Goal: Task Accomplishment & Management: Complete application form

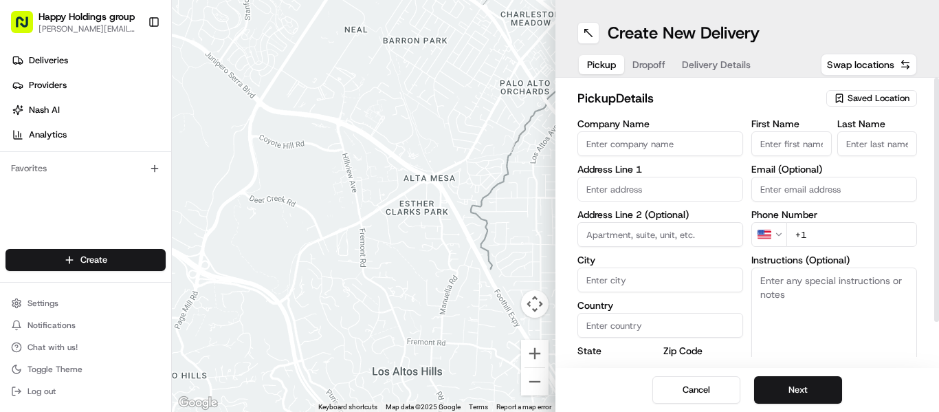
click at [854, 100] on span "Saved Location" at bounding box center [878, 98] width 62 height 12
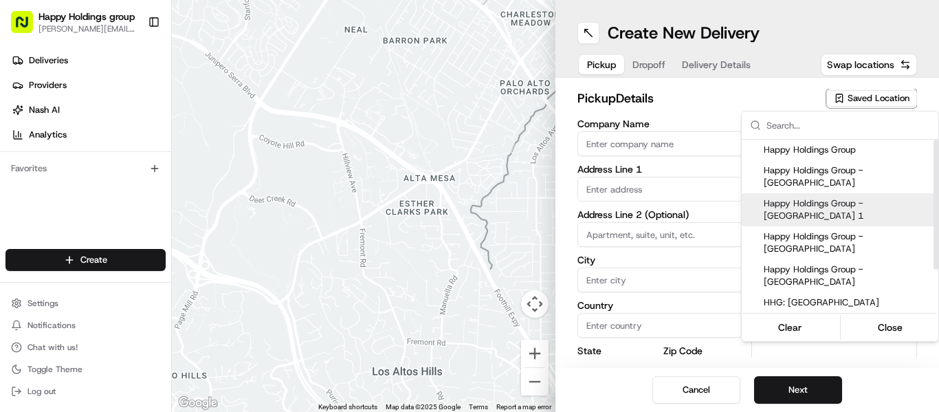
click at [861, 197] on span "Happy Holdings Group - Avondale 1" at bounding box center [847, 209] width 169 height 25
type input "Happy Holdings Group - Avondale 1"
type input "3517 N Spaulding Ave"
type input "Chicago"
type input "US"
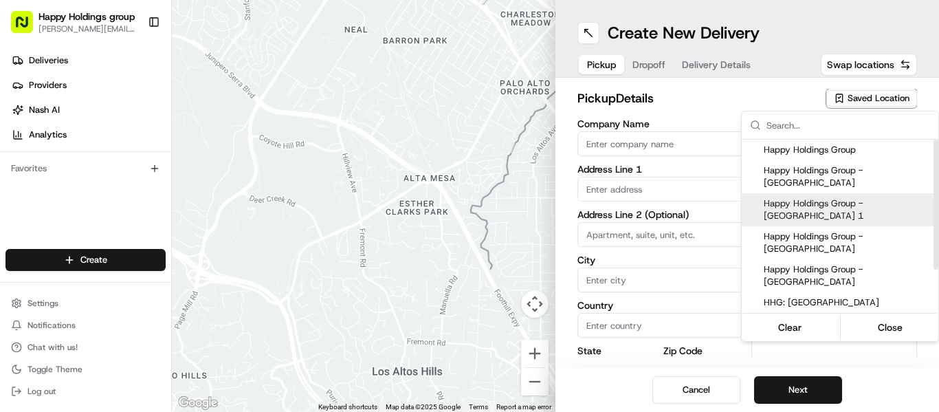
type input "IL"
type input "60618"
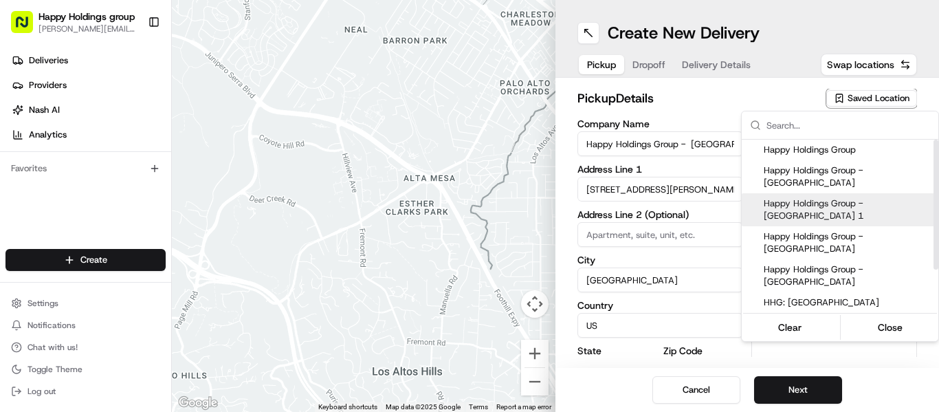
type input "Michael"
type input "Filion"
type input "[PERSON_NAME][EMAIL_ADDRESS][DOMAIN_NAME]"
type input "+1 616 540 0089"
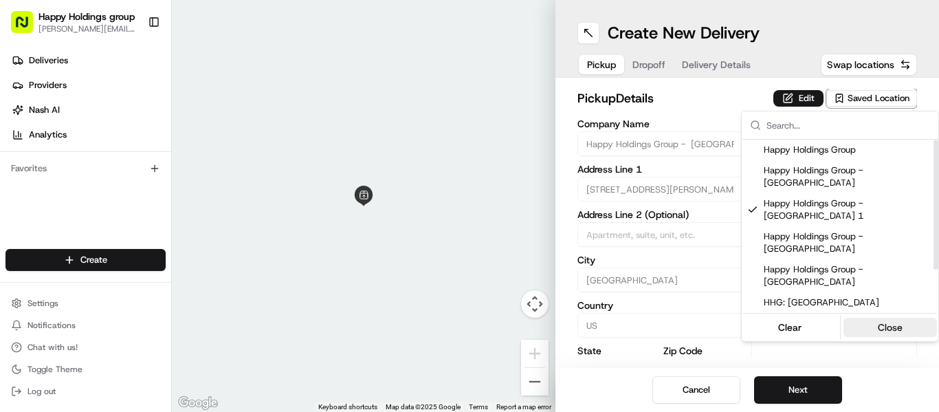
click at [880, 330] on button "Close" at bounding box center [890, 326] width 94 height 19
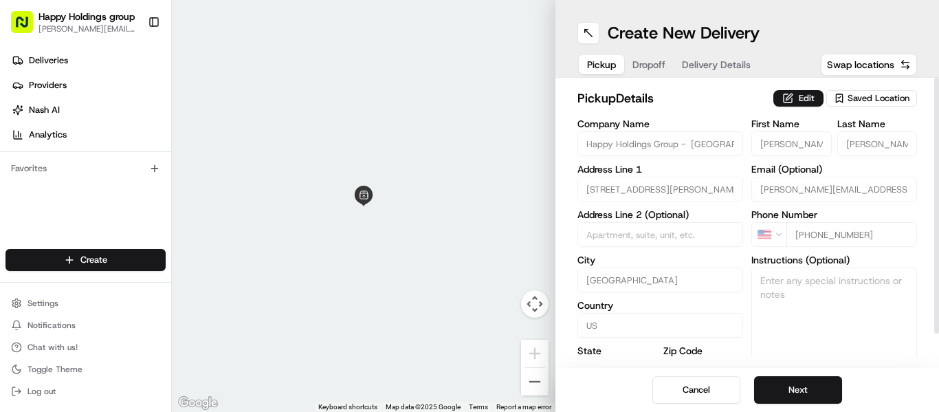
click at [869, 99] on span "Saved Location" at bounding box center [878, 98] width 62 height 12
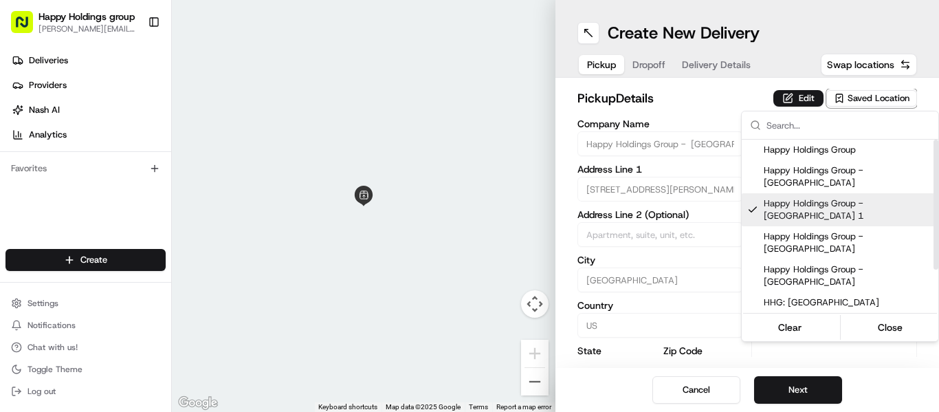
click at [841, 197] on span "Happy Holdings Group - Avondale 1" at bounding box center [847, 209] width 169 height 25
type input "+1"
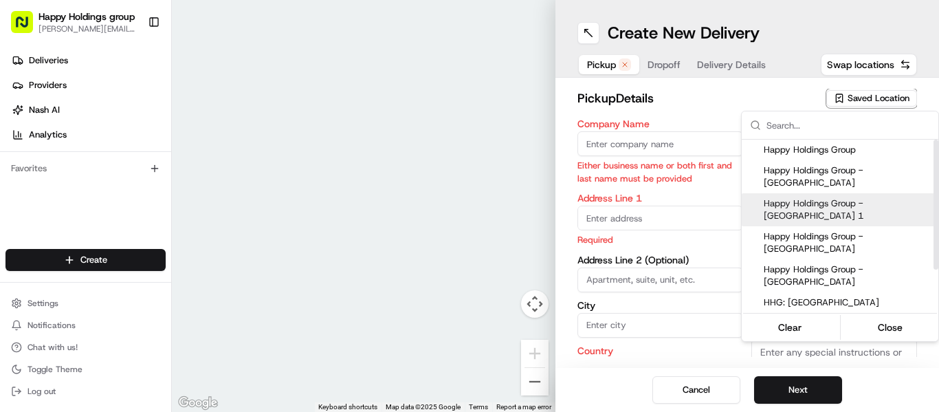
click at [826, 197] on span "Happy Holdings Group - Avondale 1" at bounding box center [847, 209] width 169 height 25
type input "Happy Holdings Group - Avondale 1"
type input "3517 N Spaulding Ave"
type input "Chicago"
type input "US"
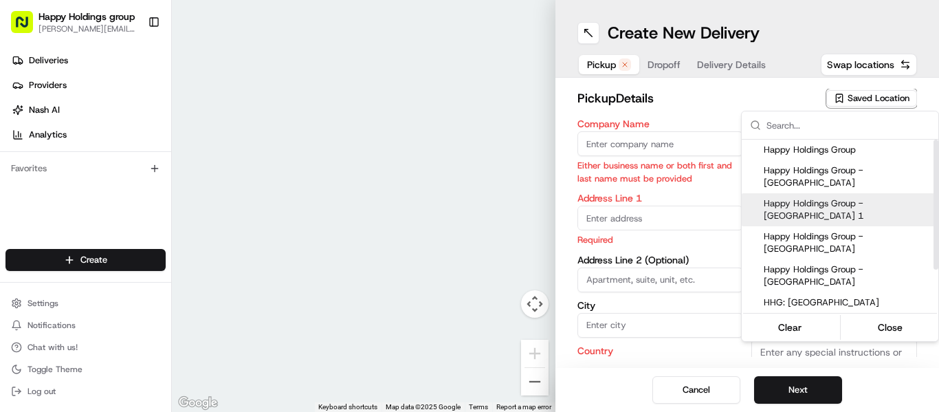
type input "IL"
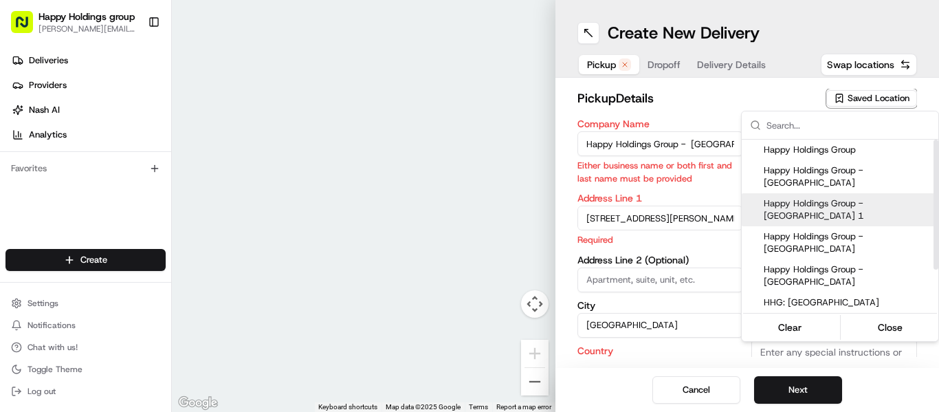
type input "60618"
type input "Michael"
type input "Filion"
type input "[PERSON_NAME][EMAIL_ADDRESS][DOMAIN_NAME]"
type input "+1 616 540 0089"
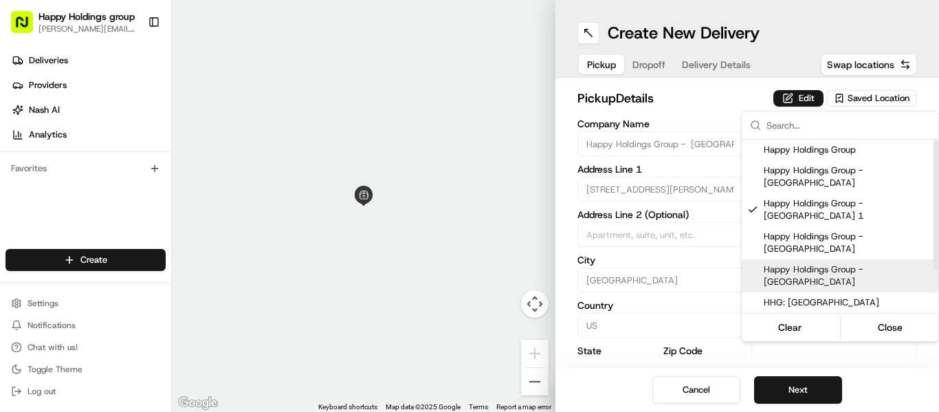
click at [809, 385] on html "Happy Holdings group michael.f@happyholdingsgroup.com Toggle Sidebar Deliveries…" at bounding box center [469, 206] width 939 height 412
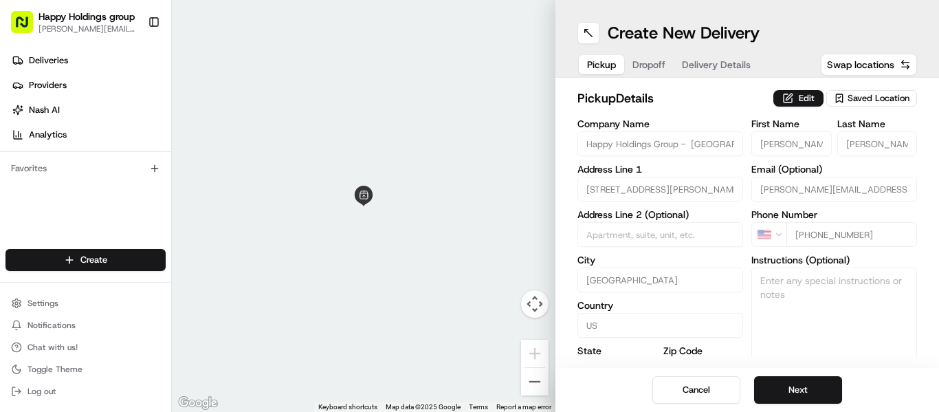
click at [809, 385] on button "Next" at bounding box center [798, 389] width 88 height 27
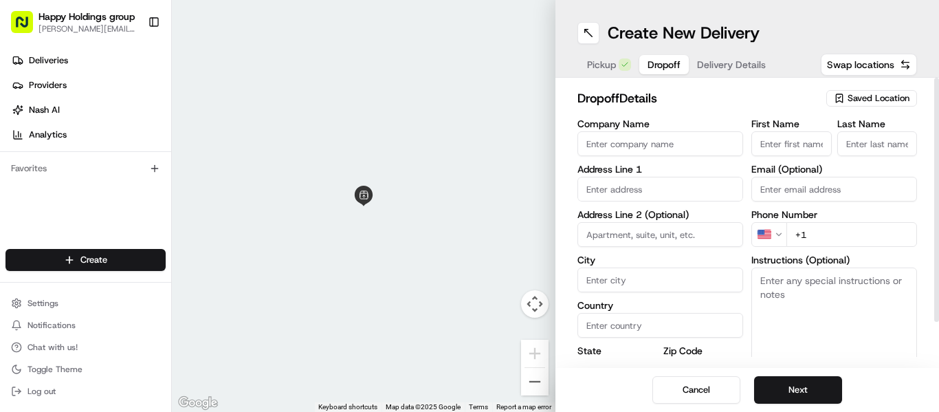
click at [833, 98] on icon "button" at bounding box center [838, 98] width 11 height 11
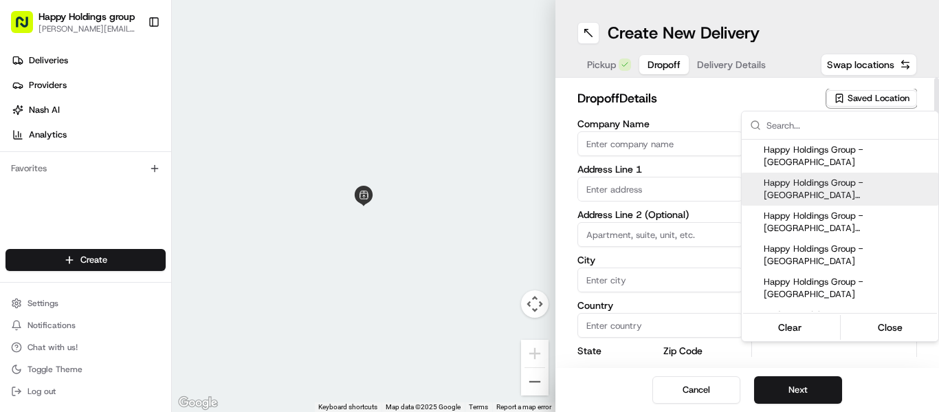
click at [833, 177] on span "Happy Holdings Group - South loop (Lydell - Updated)" at bounding box center [847, 189] width 169 height 25
type input "Happy Holdings Group - South loop (Lydell - Updated)"
type input "2537 S Wabash Ave"
type input "Chicago"
type input "US"
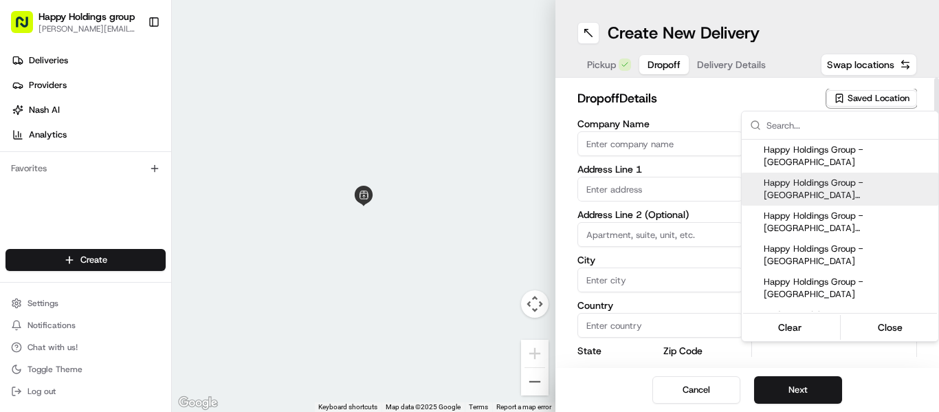
type input "IL"
type input "60616"
type input "Lydell"
type input "Tyler"
type input "lydellgrowen@gmail.com"
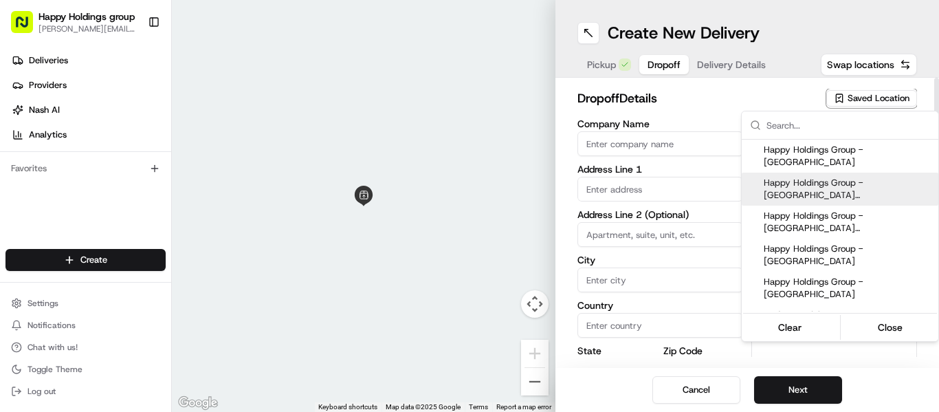
type input "+1 773 888 0097"
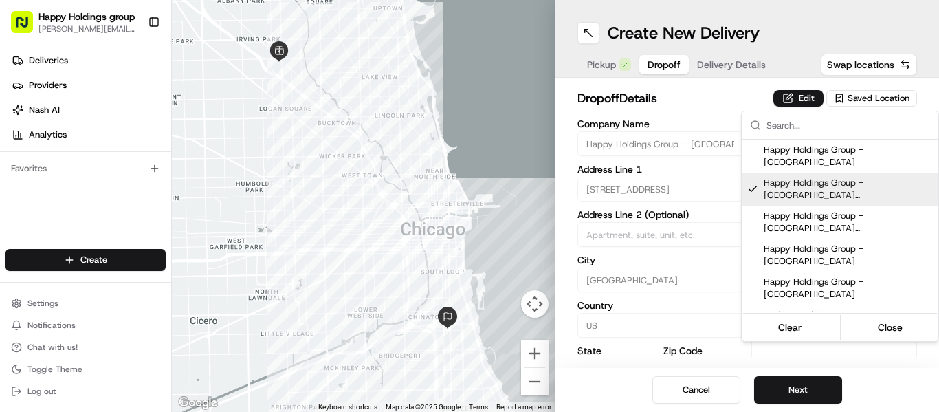
click at [811, 394] on html "Happy Holdings group michael.f@happyholdingsgroup.com Toggle Sidebar Deliveries…" at bounding box center [469, 206] width 939 height 412
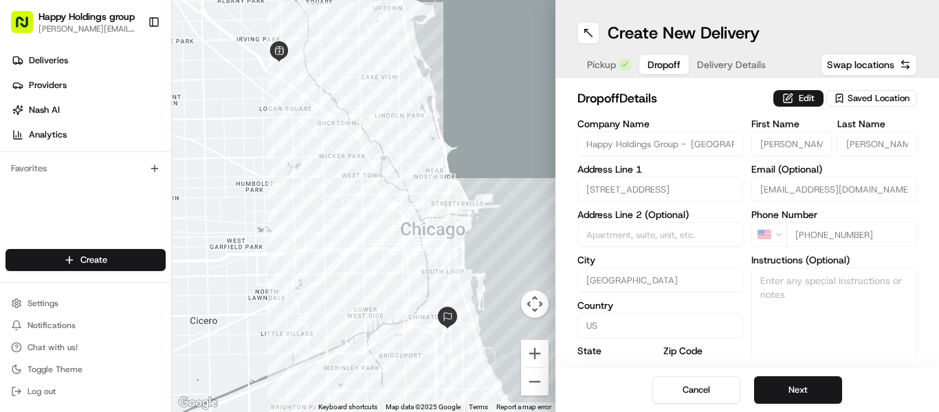
click at [811, 394] on button "Next" at bounding box center [798, 389] width 88 height 27
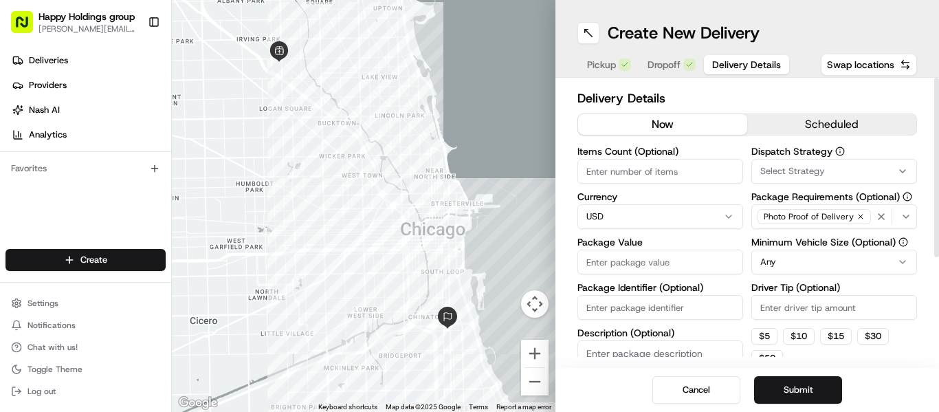
click at [672, 176] on input "Items Count (Optional)" at bounding box center [660, 171] width 166 height 25
type input "1"
click at [661, 259] on input "Package Value" at bounding box center [660, 261] width 166 height 25
type input "50"
click at [631, 315] on input "Package Identifier (Optional)" at bounding box center [660, 307] width 166 height 25
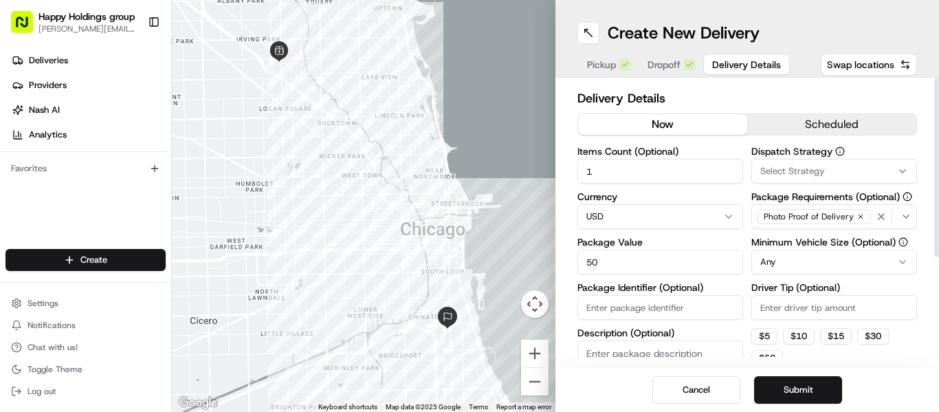
click at [624, 372] on div "Cancel Submit" at bounding box center [746, 390] width 383 height 44
click at [611, 349] on textarea "Description (Optional)" at bounding box center [660, 378] width 166 height 77
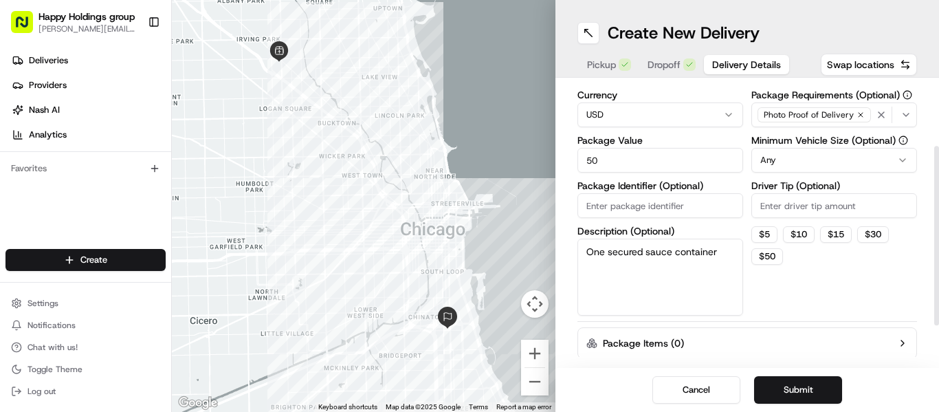
scroll to position [133, 0]
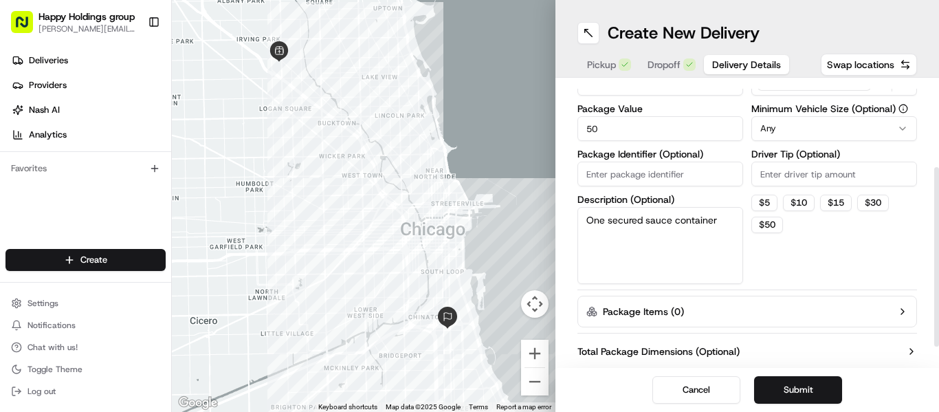
type textarea "One secured sauce container"
click at [775, 179] on input "Driver Tip (Optional)" at bounding box center [834, 173] width 166 height 25
type input "8"
click at [797, 131] on html "Happy Holdings group michael.f@happyholdingsgroup.com Toggle Sidebar Deliveries…" at bounding box center [469, 206] width 939 height 412
click at [783, 131] on html "Happy Holdings group michael.f@happyholdingsgroup.com Toggle Sidebar Deliveries…" at bounding box center [469, 206] width 939 height 412
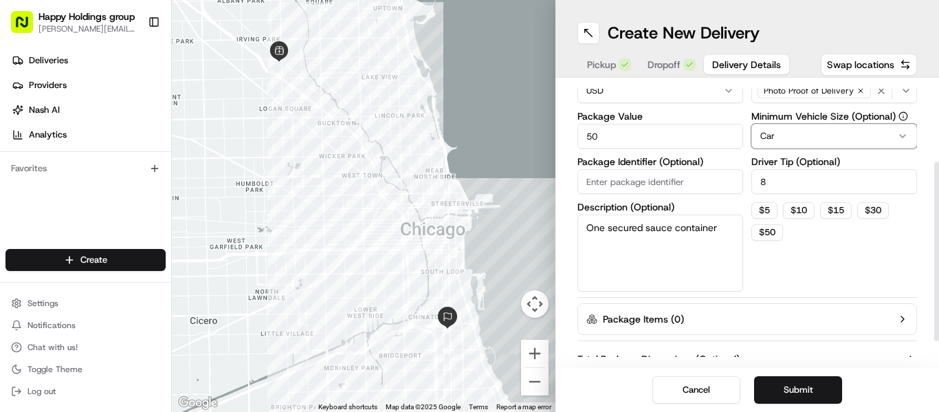
scroll to position [125, 0]
click at [794, 400] on button "Submit" at bounding box center [798, 389] width 88 height 27
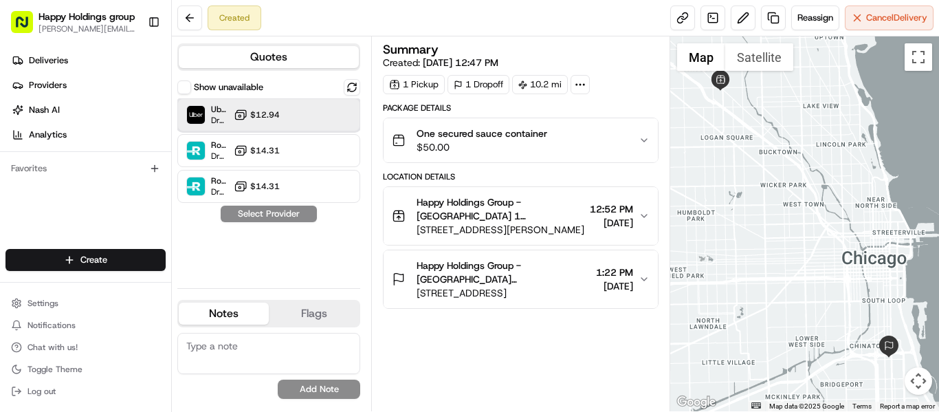
click at [294, 117] on div "Uber Dropoff ETA 1 hour $12.94" at bounding box center [268, 114] width 183 height 33
click at [293, 214] on button "Assign Provider" at bounding box center [269, 213] width 98 height 16
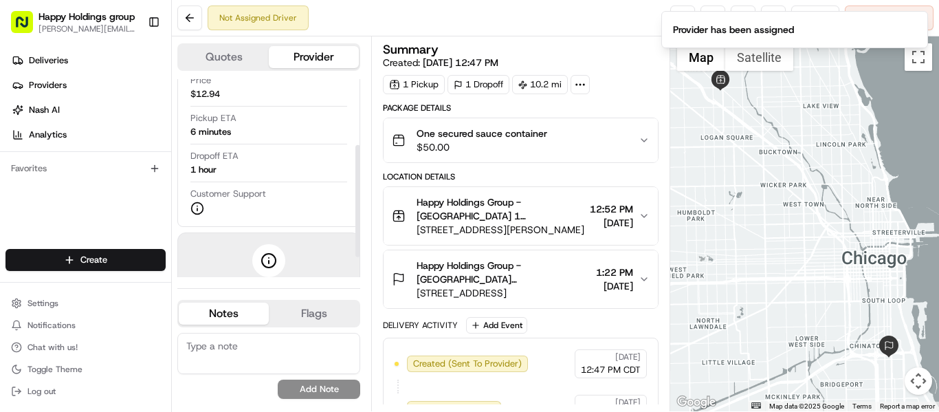
scroll to position [121, 0]
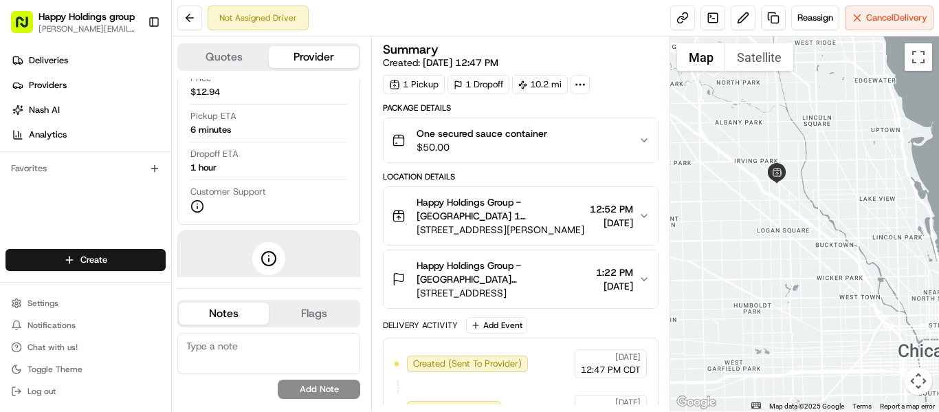
drag, startPoint x: 840, startPoint y: 168, endPoint x: 891, endPoint y: 256, distance: 101.9
click at [891, 256] on div at bounding box center [804, 223] width 269 height 374
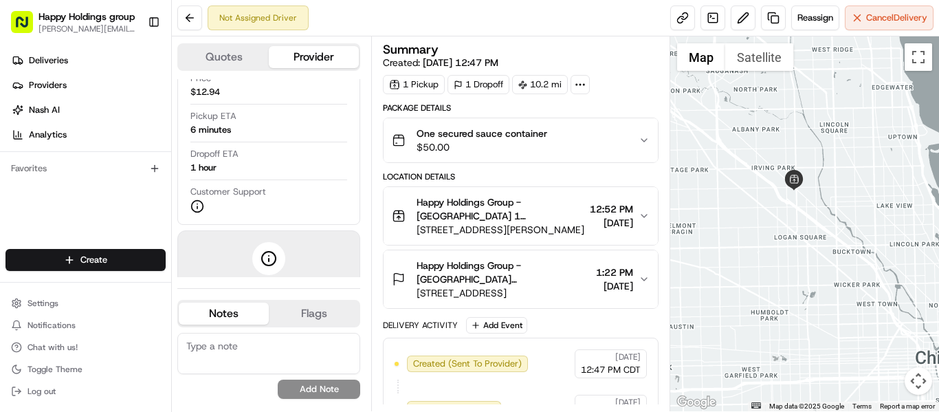
drag, startPoint x: 774, startPoint y: 143, endPoint x: 836, endPoint y: 210, distance: 91.4
click at [836, 210] on div at bounding box center [804, 223] width 269 height 374
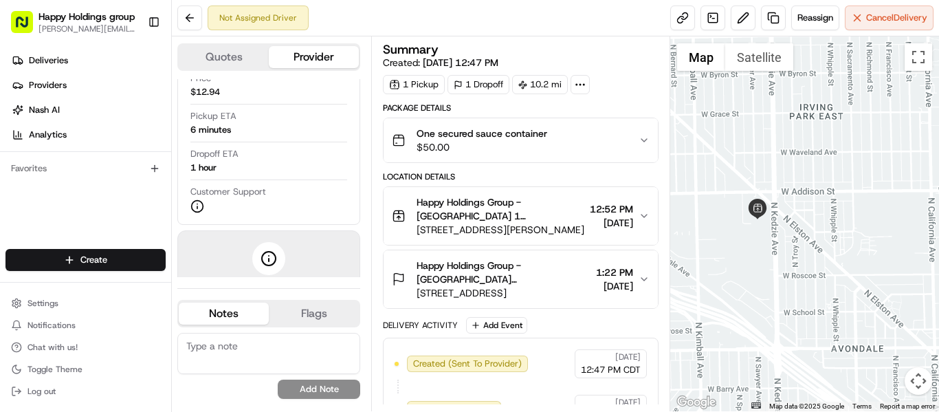
drag, startPoint x: 755, startPoint y: 239, endPoint x: 882, endPoint y: 216, distance: 128.4
click at [882, 216] on div at bounding box center [804, 223] width 269 height 374
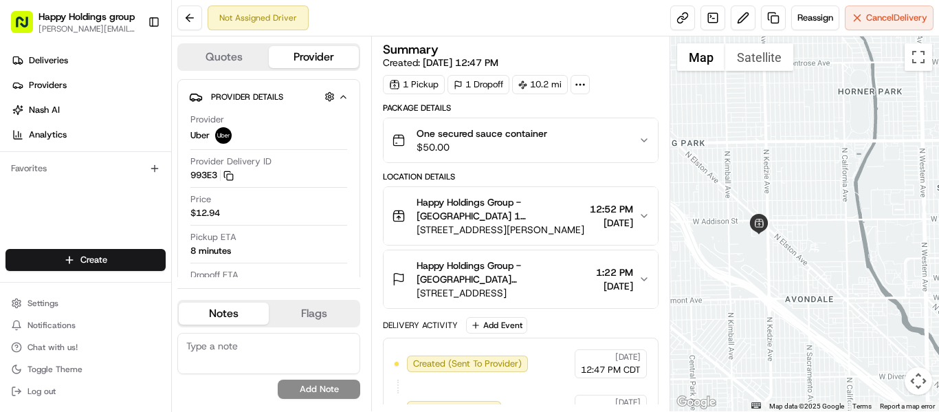
scroll to position [31, 0]
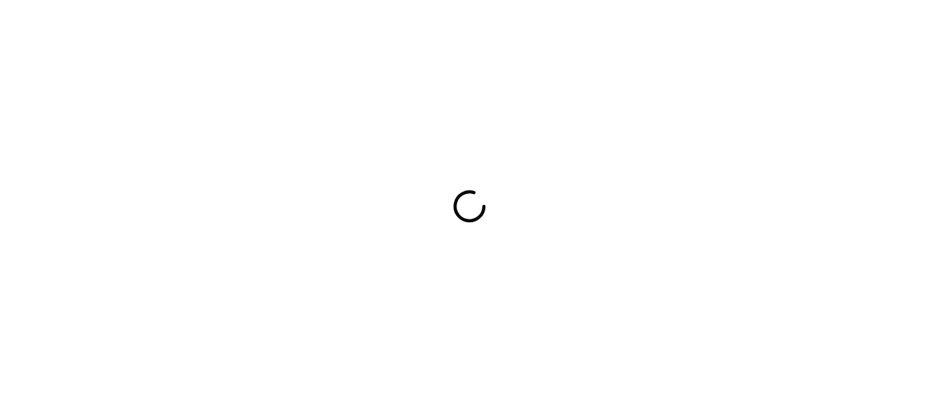
click at [518, 175] on div at bounding box center [469, 206] width 939 height 412
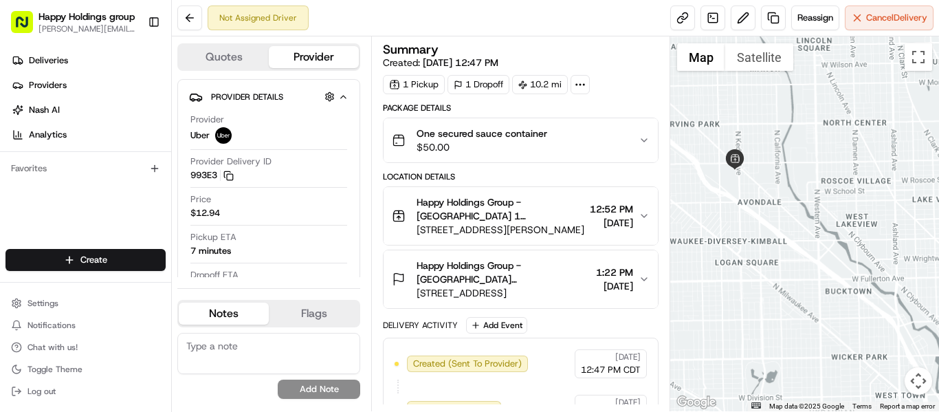
drag, startPoint x: 744, startPoint y: 159, endPoint x: 818, endPoint y: 280, distance: 141.9
click at [818, 280] on div at bounding box center [804, 223] width 269 height 374
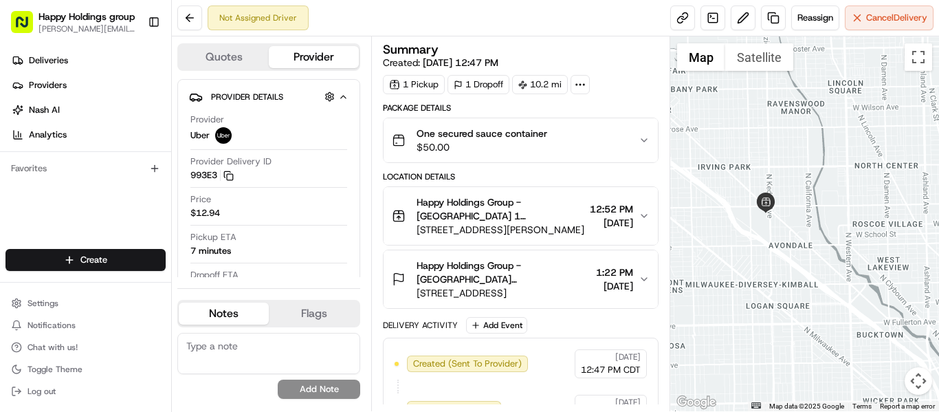
drag, startPoint x: 770, startPoint y: 227, endPoint x: 809, endPoint y: 271, distance: 59.4
click at [809, 271] on div at bounding box center [804, 223] width 269 height 374
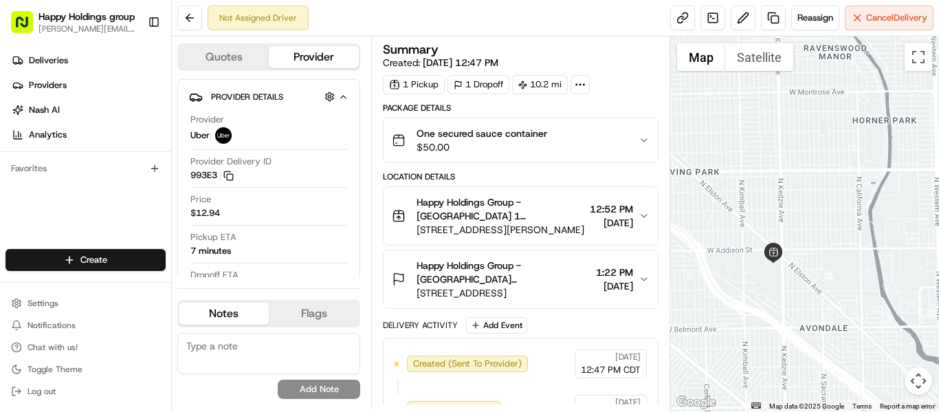
drag, startPoint x: 757, startPoint y: 269, endPoint x: 794, endPoint y: 256, distance: 39.1
click at [794, 256] on div at bounding box center [804, 223] width 269 height 374
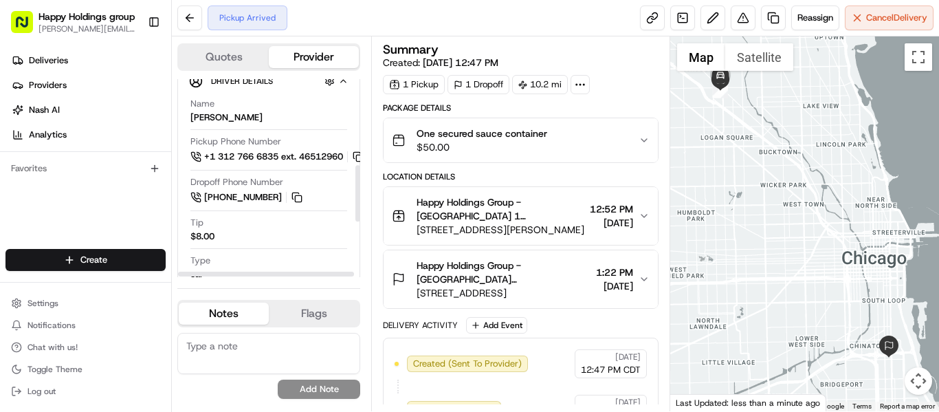
scroll to position [313, 0]
